Goal: Transaction & Acquisition: Purchase product/service

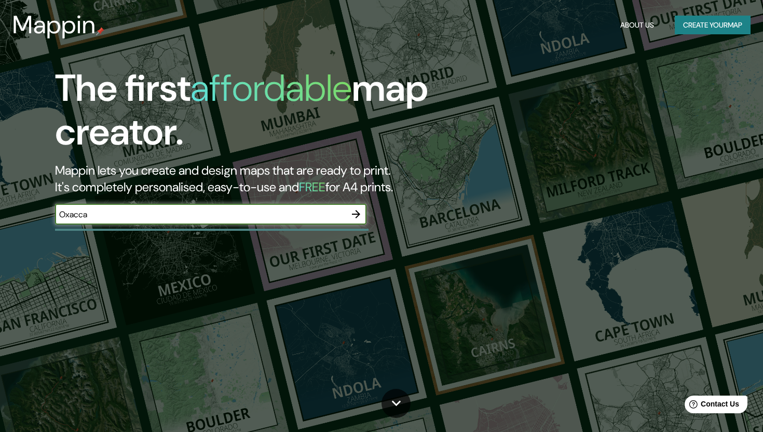
type input "Oxacca"
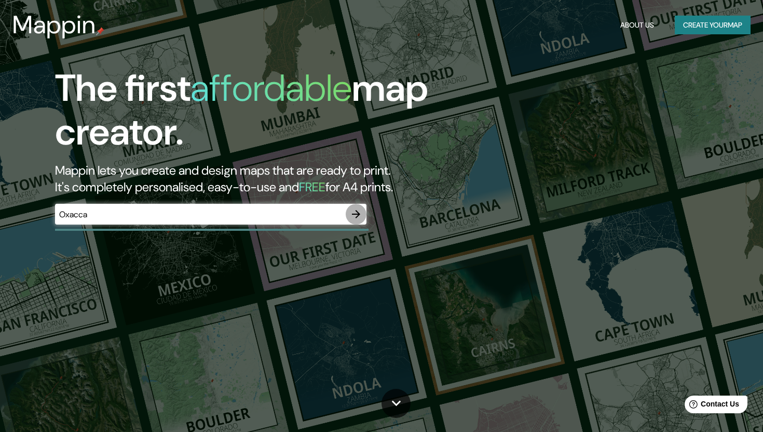
click at [361, 216] on icon "button" at bounding box center [356, 214] width 12 height 12
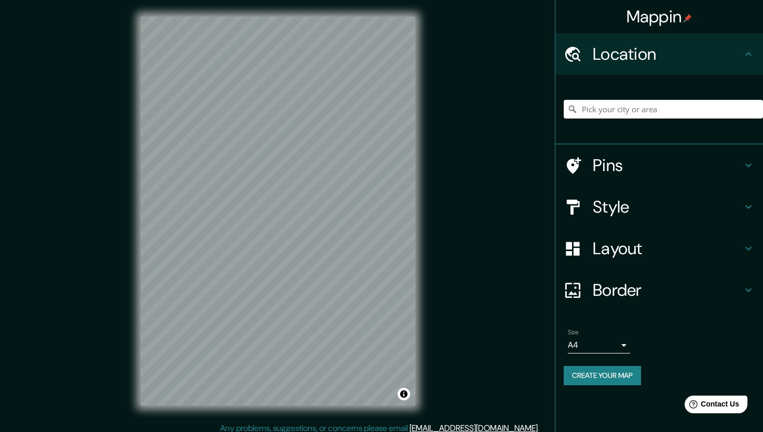
click at [639, 104] on input "Pick your city or area" at bounding box center [663, 109] width 199 height 19
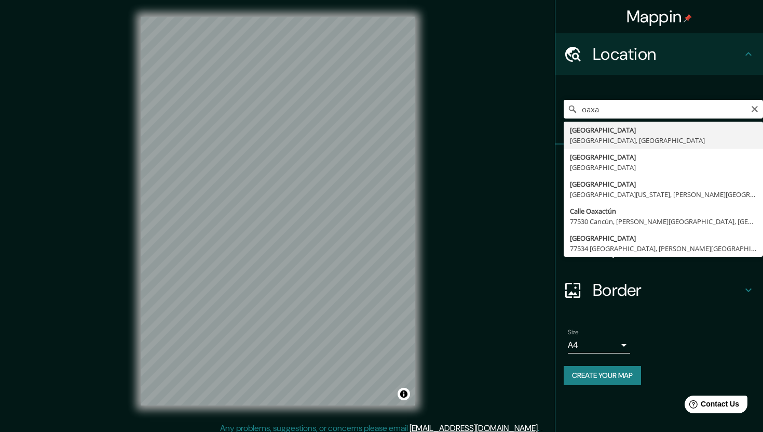
type input "[GEOGRAPHIC_DATA], [GEOGRAPHIC_DATA], [GEOGRAPHIC_DATA]"
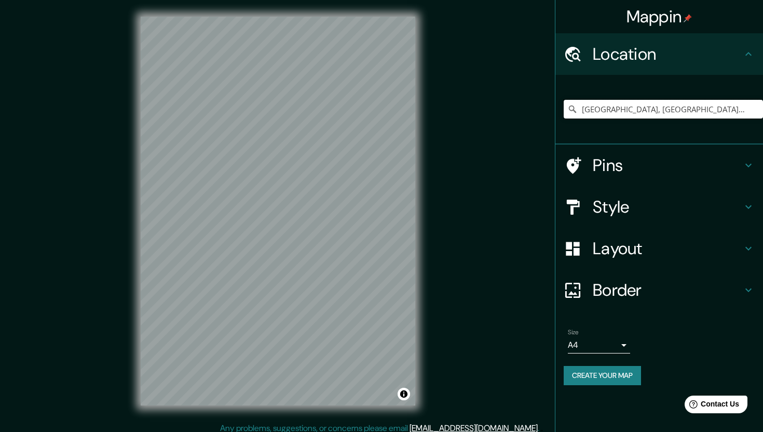
scroll to position [7, 0]
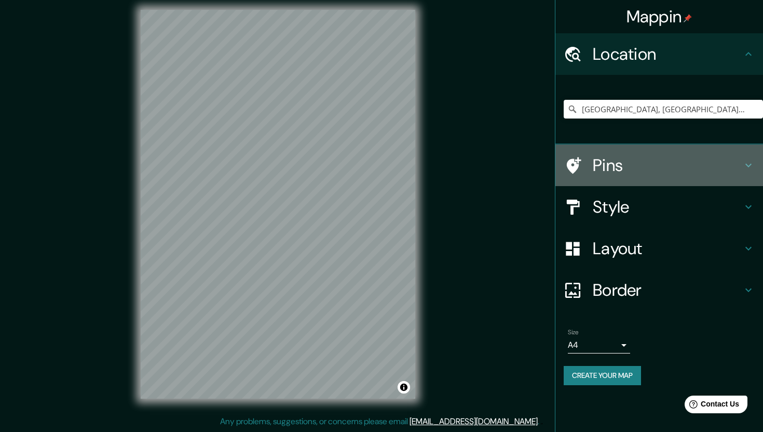
click at [743, 163] on icon at bounding box center [749, 165] width 12 height 12
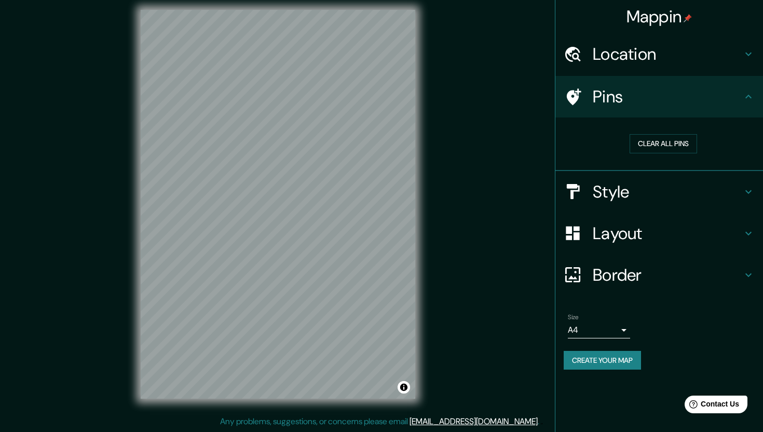
click at [627, 99] on h4 "Pins" at bounding box center [668, 96] width 150 height 21
click at [573, 99] on icon at bounding box center [574, 96] width 15 height 17
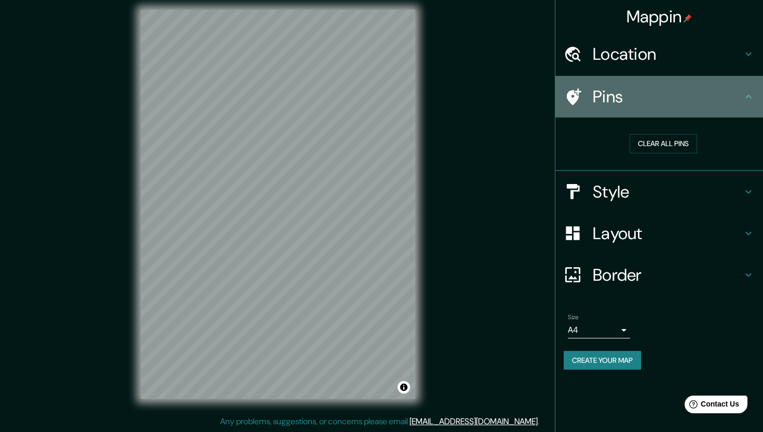
click at [754, 98] on icon at bounding box center [749, 96] width 12 height 12
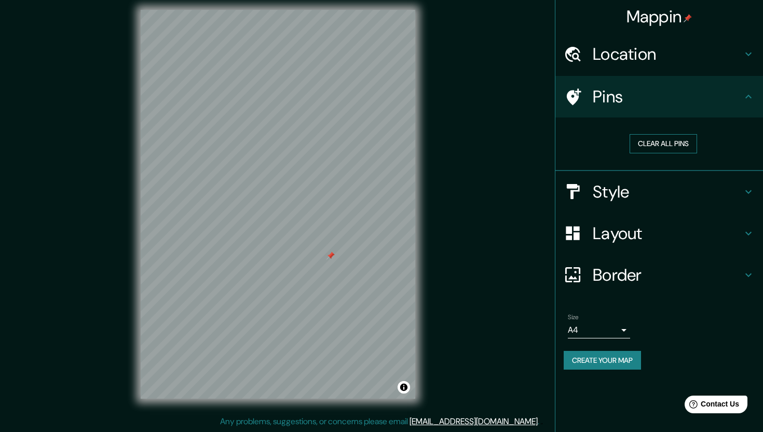
click at [681, 141] on button "Clear all pins" at bounding box center [664, 143] width 68 height 19
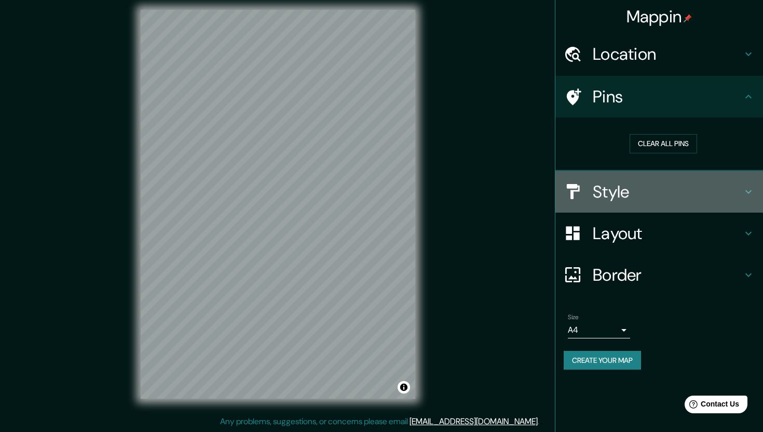
click at [633, 186] on h4 "Style" at bounding box center [668, 191] width 150 height 21
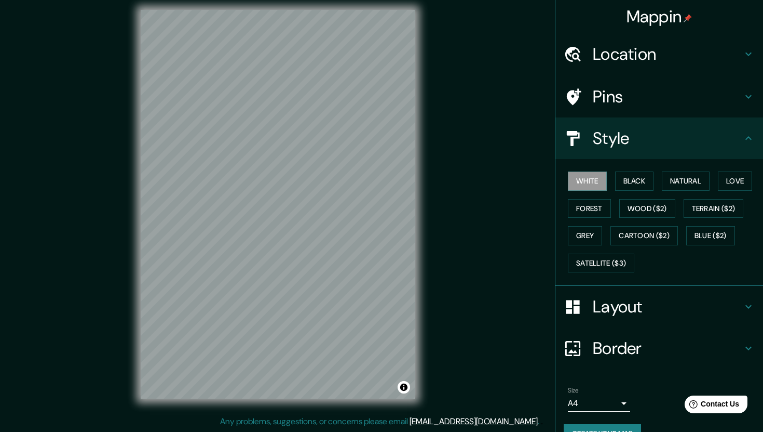
click at [630, 312] on h4 "Layout" at bounding box center [668, 306] width 150 height 21
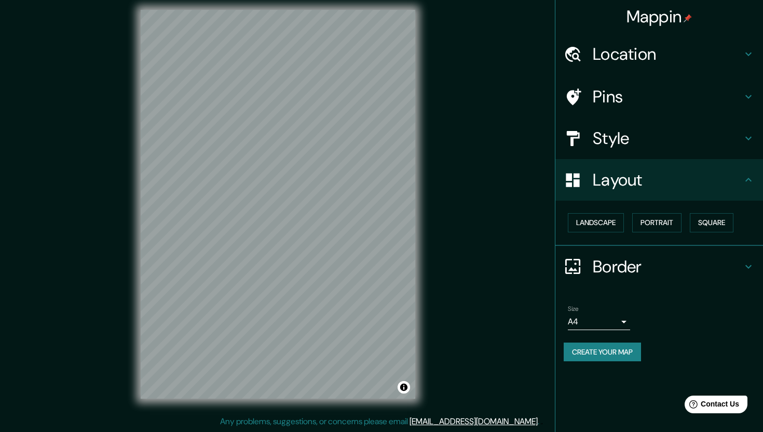
click at [634, 274] on h4 "Border" at bounding box center [668, 266] width 150 height 21
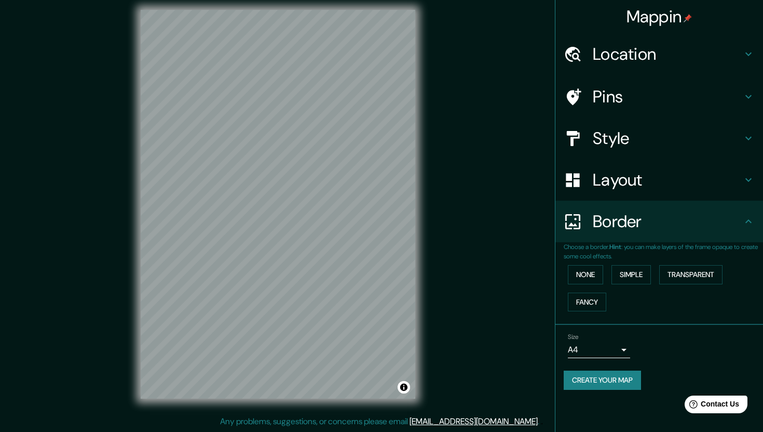
scroll to position [0, 0]
